Goal: Task Accomplishment & Management: Manage account settings

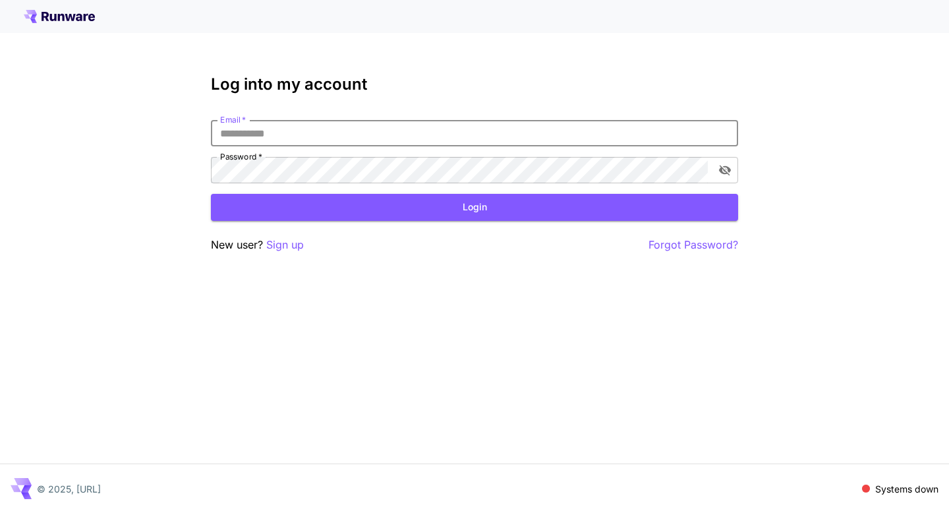
click at [0, 512] on com-1password-button at bounding box center [0, 513] width 0 height 0
type input "**********"
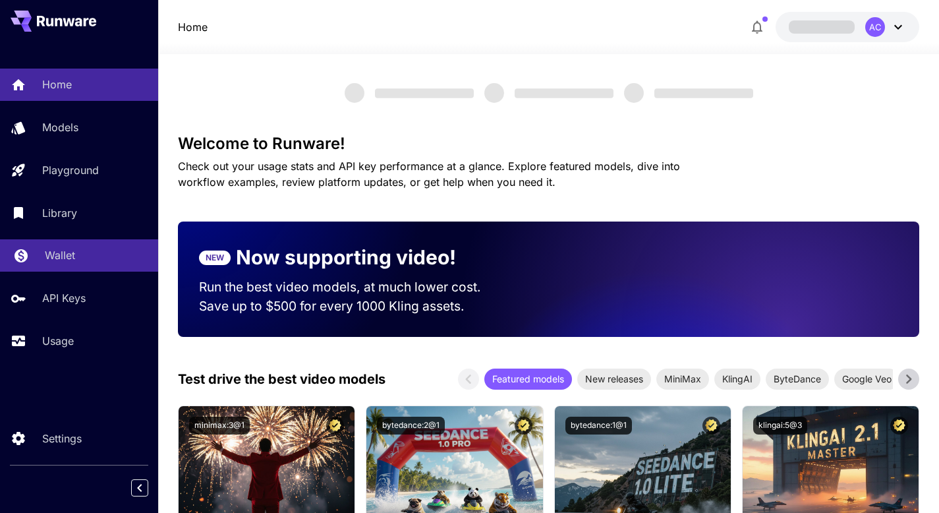
click at [61, 262] on p "Wallet" at bounding box center [60, 255] width 30 height 16
